Goal: Transaction & Acquisition: Book appointment/travel/reservation

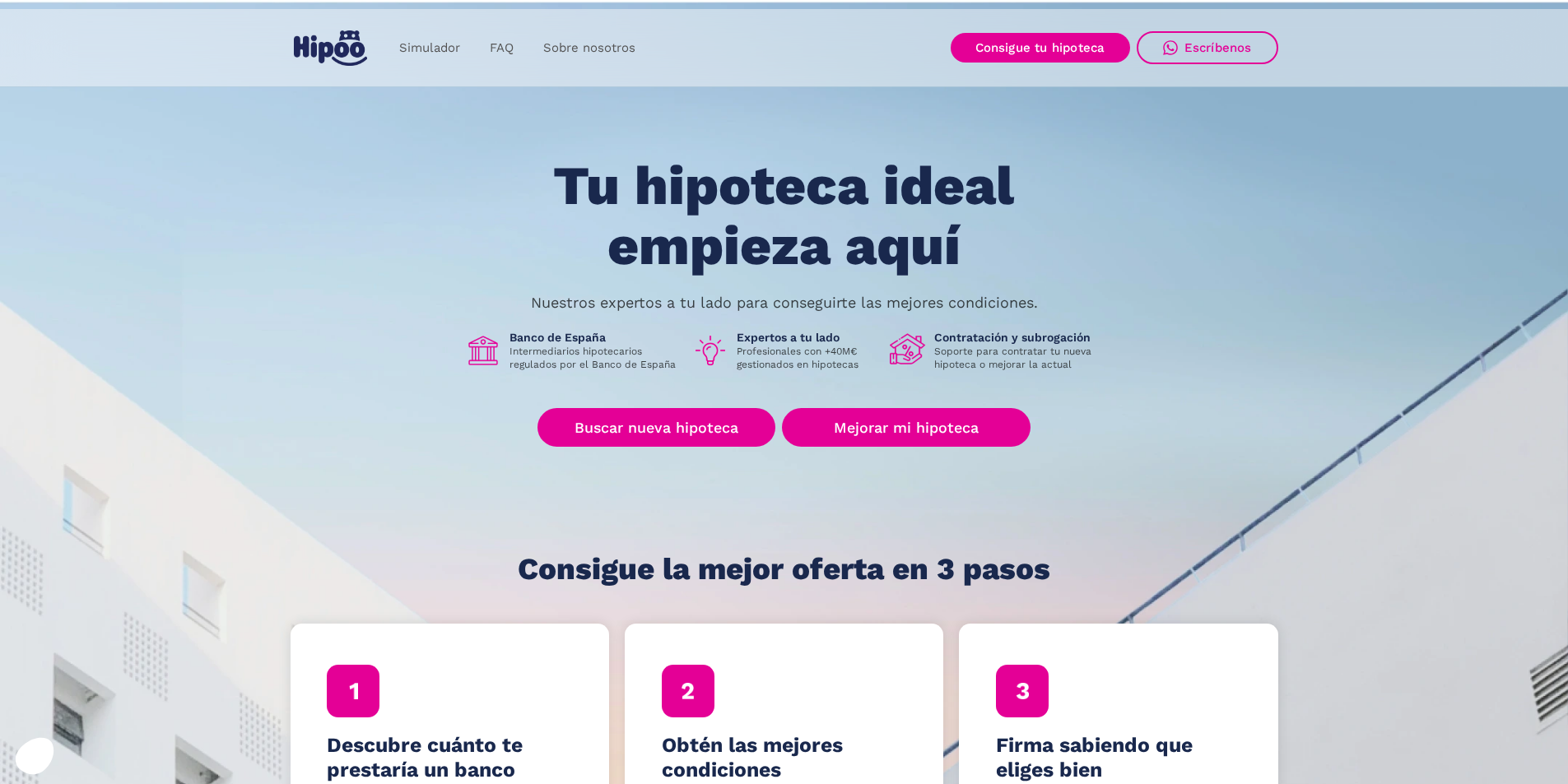
scroll to position [164, 0]
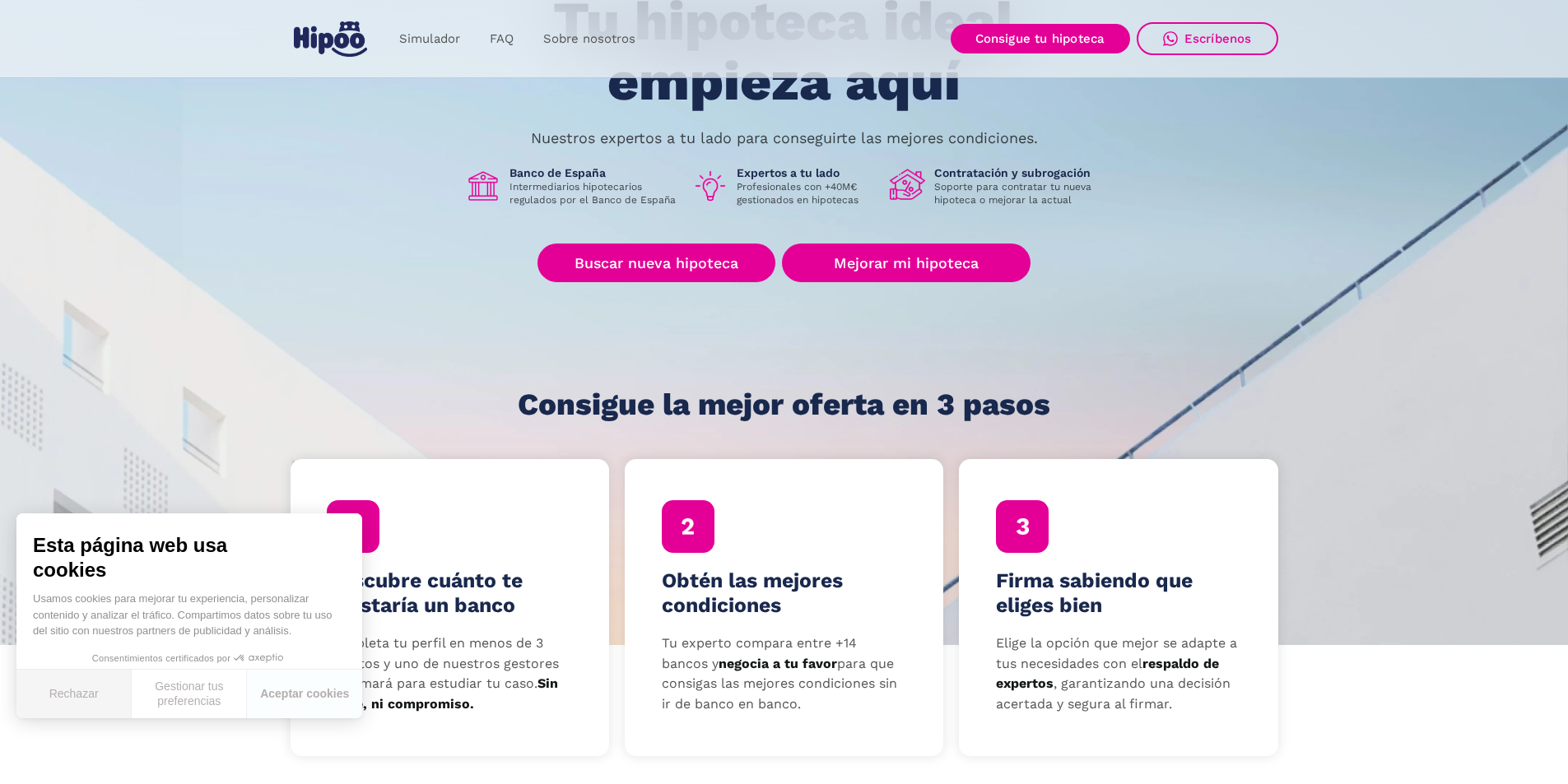
click at [86, 698] on button "Rechazar" at bounding box center [74, 693] width 116 height 49
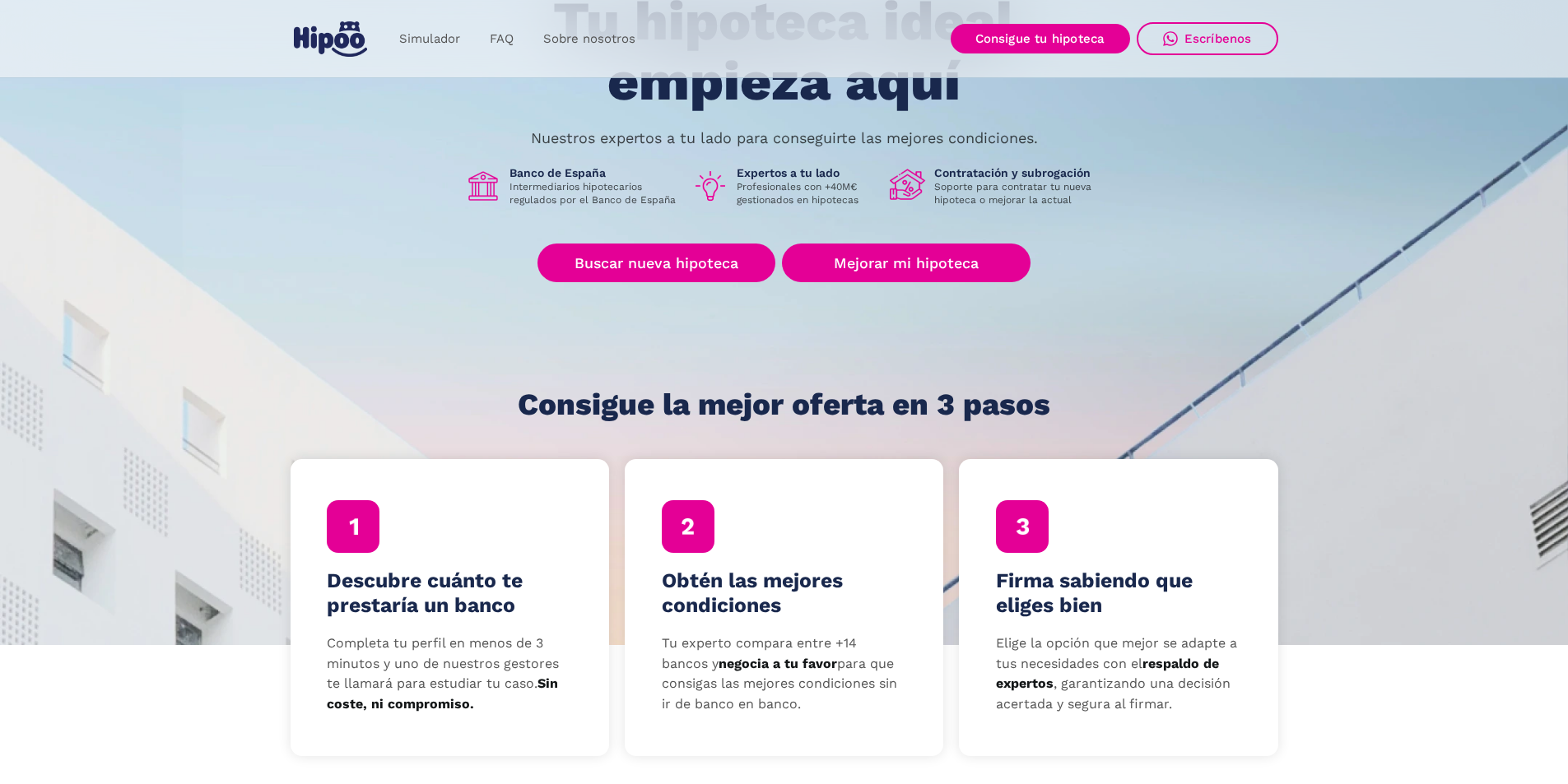
click at [349, 508] on div at bounding box center [354, 526] width 53 height 53
click at [691, 263] on link "Buscar nueva hipoteca" at bounding box center [657, 262] width 238 height 39
click at [688, 269] on link "Buscar nueva hipoteca" at bounding box center [657, 262] width 238 height 39
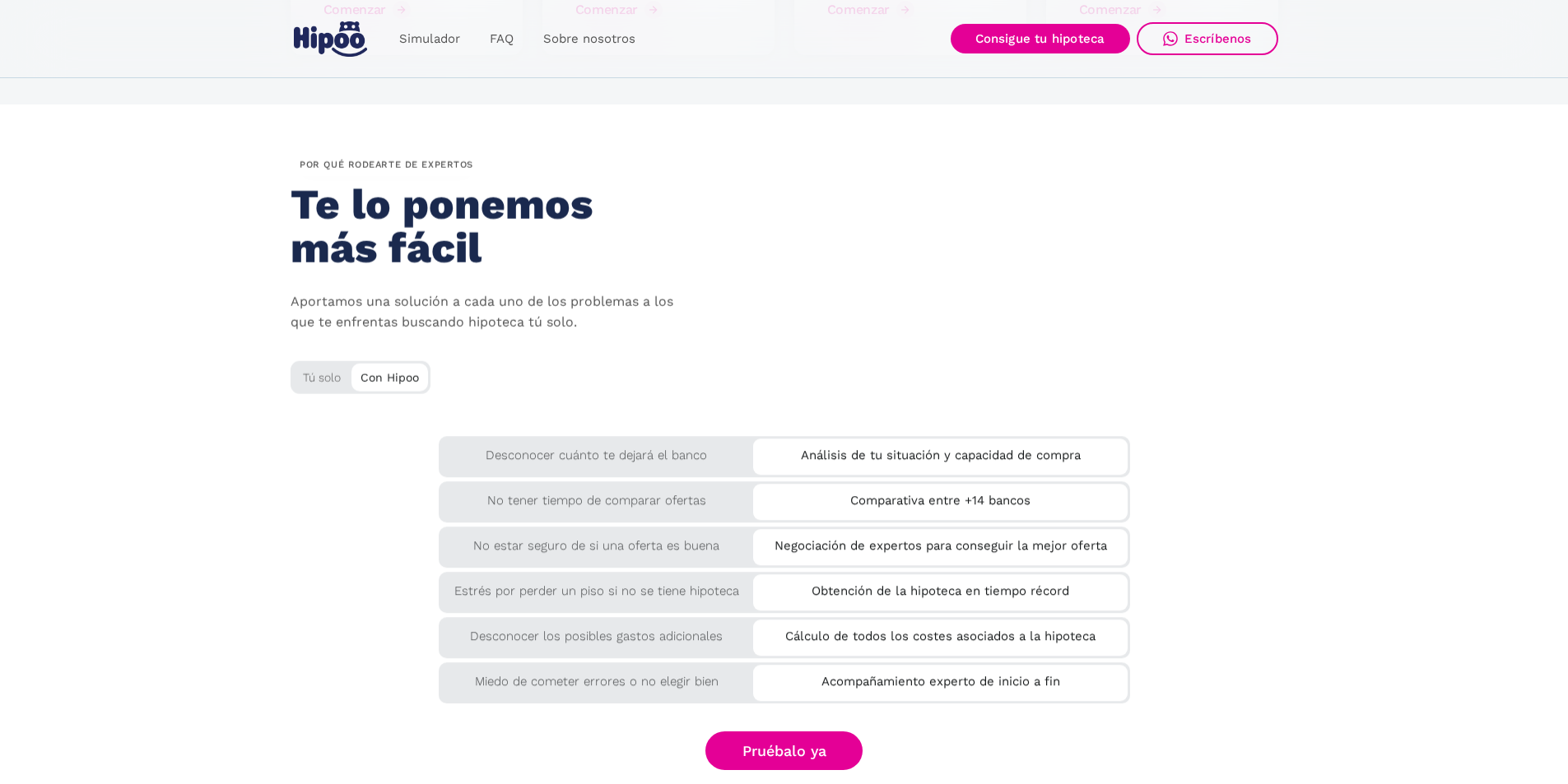
scroll to position [2803, 0]
